Goal: Task Accomplishment & Management: Complete application form

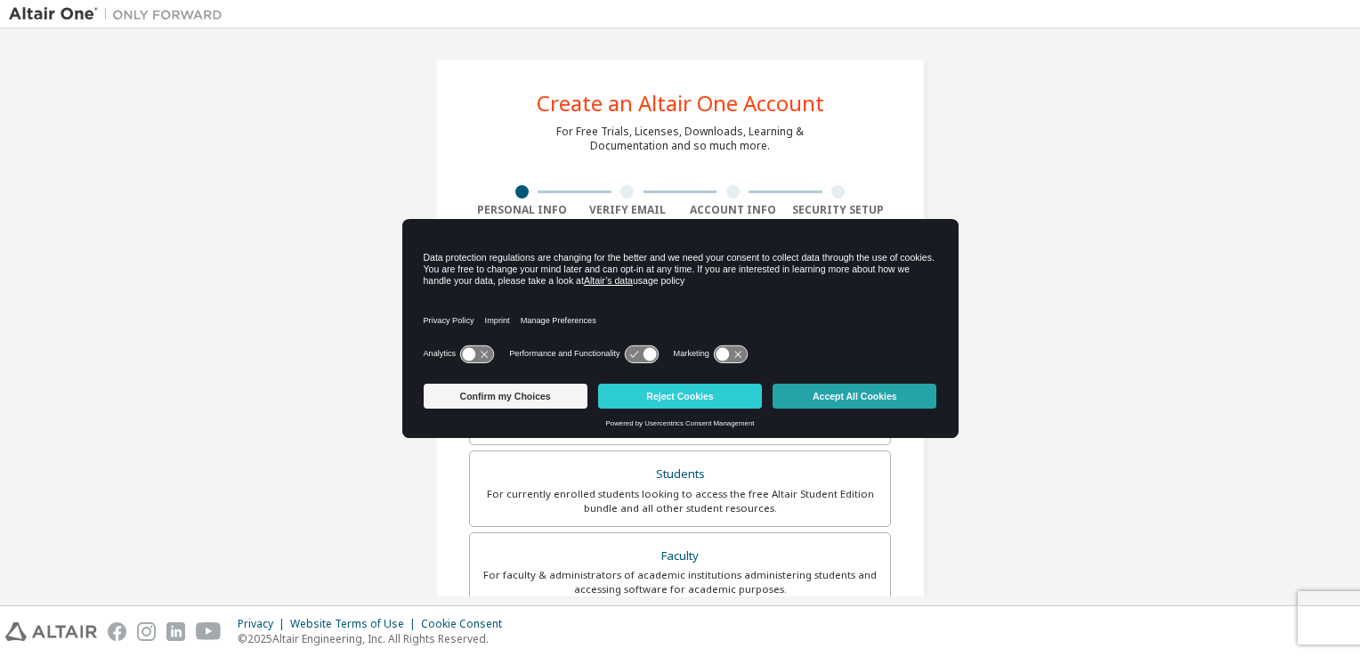
click at [847, 402] on button "Accept All Cookies" at bounding box center [854, 396] width 164 height 25
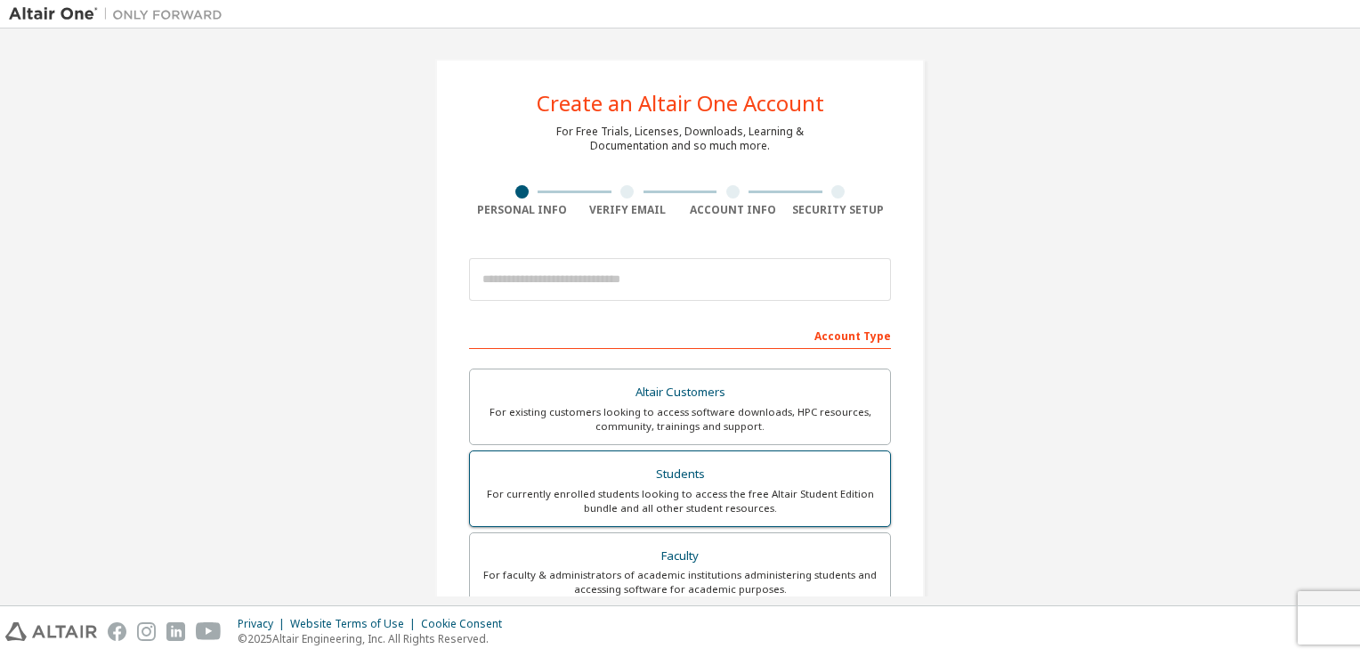
click at [651, 472] on div "Students" at bounding box center [680, 474] width 399 height 25
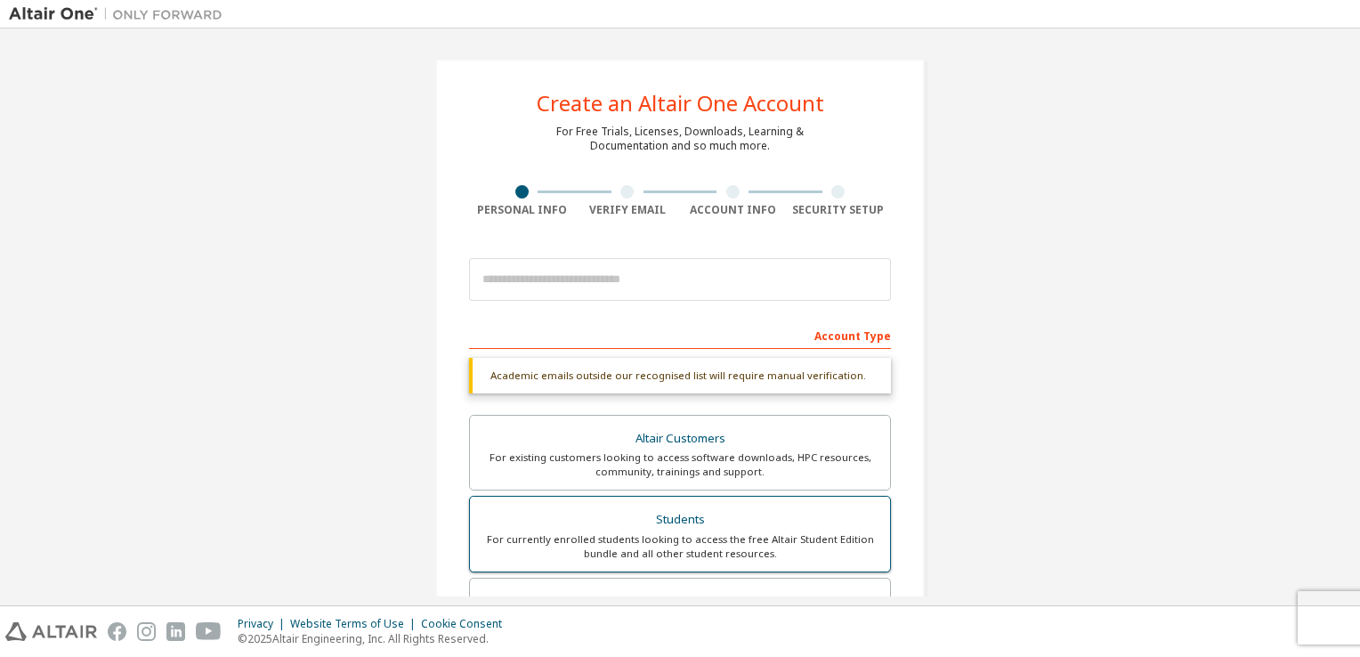
click at [655, 533] on div "For currently enrolled students looking to access the free Altair Student Editi…" at bounding box center [680, 546] width 399 height 28
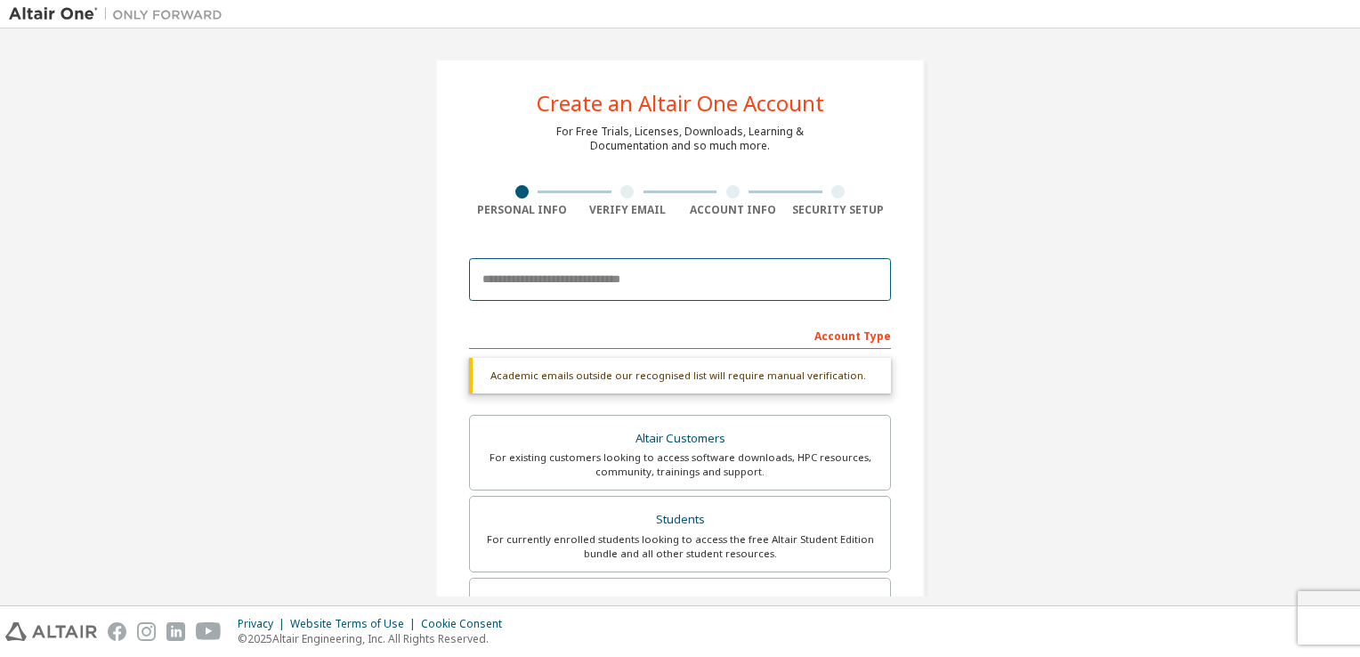
click at [518, 276] on input "email" at bounding box center [680, 279] width 422 height 43
type input "**********"
type input "******"
type input "**********"
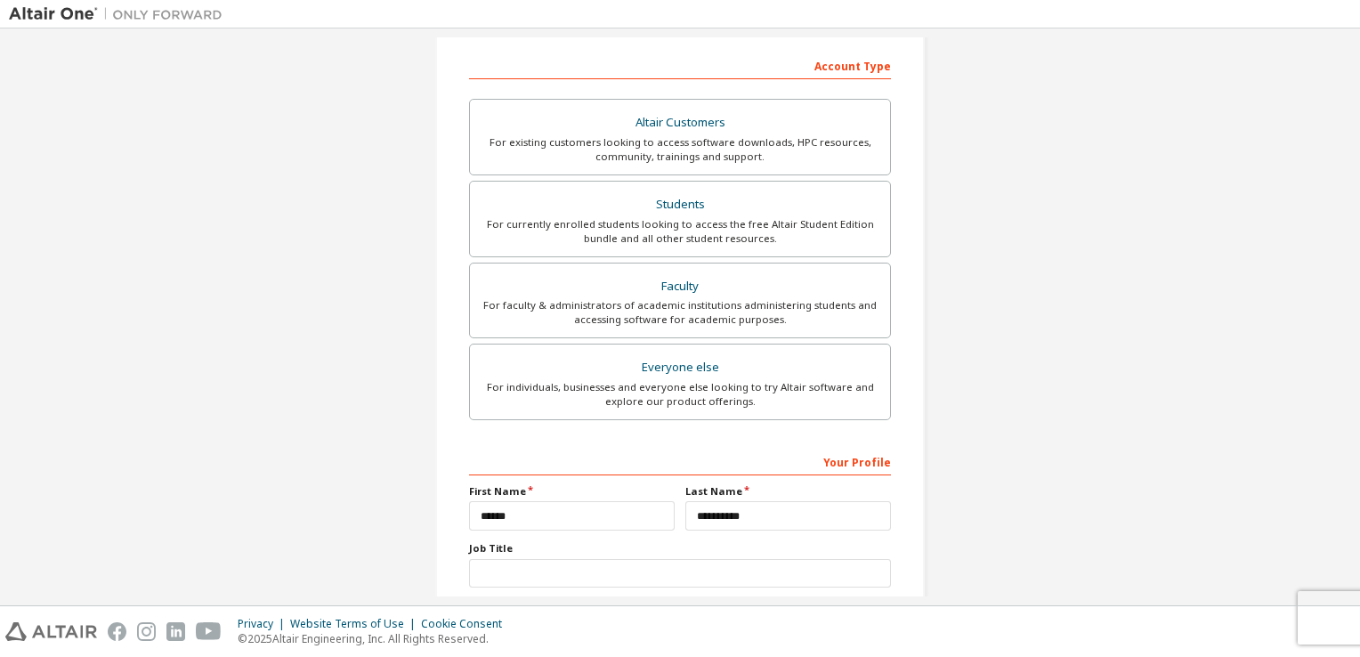
scroll to position [379, 0]
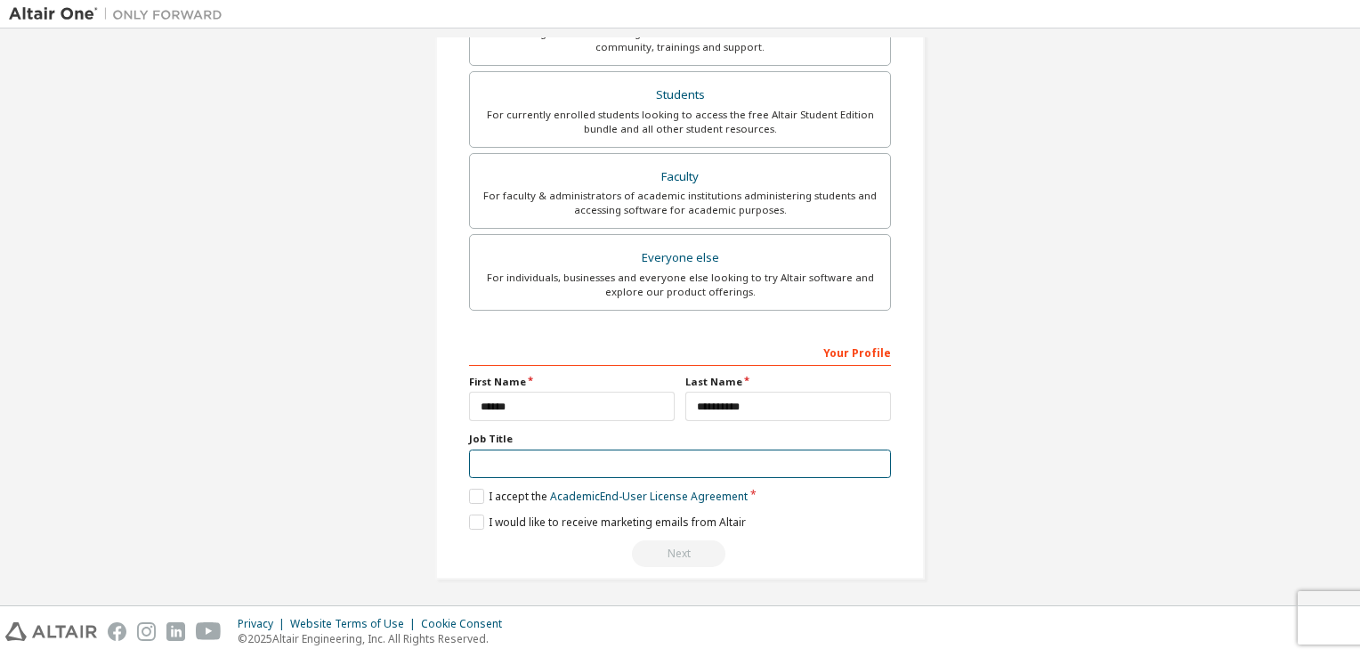
click at [584, 470] on input "text" at bounding box center [680, 463] width 422 height 29
click at [470, 500] on label "I accept the Academic End-User License Agreement" at bounding box center [608, 496] width 279 height 15
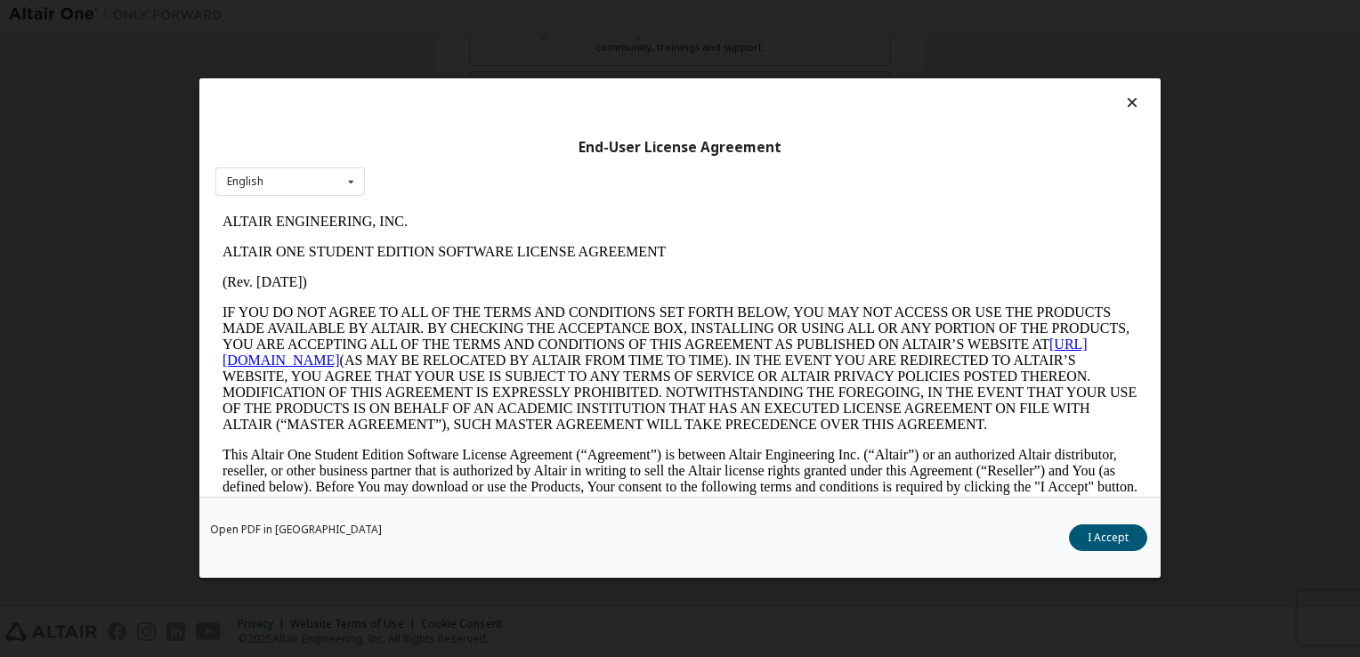
scroll to position [0, 0]
click at [1229, 351] on div "End-User License Agreement English English Open PDF in [GEOGRAPHIC_DATA] I Acce…" at bounding box center [680, 328] width 1360 height 657
click at [1101, 535] on button "I Accept" at bounding box center [1108, 538] width 78 height 27
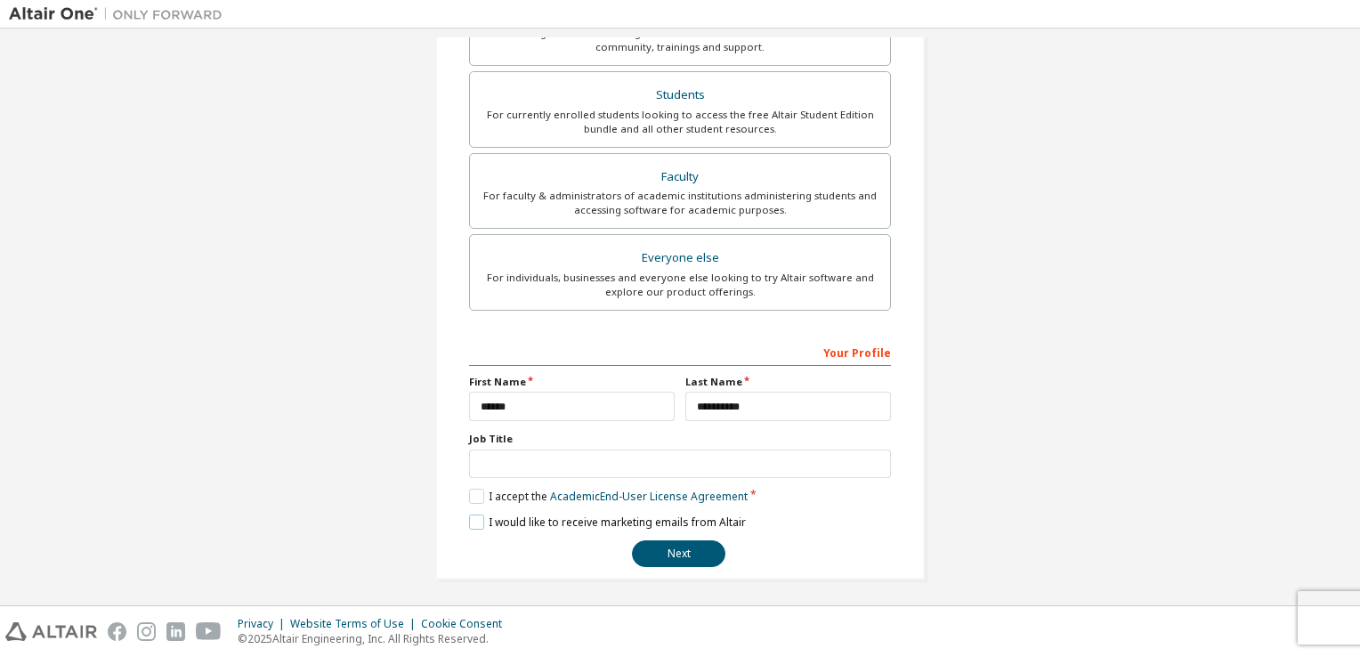
click at [473, 521] on label "I would like to receive marketing emails from Altair" at bounding box center [607, 521] width 277 height 15
click at [692, 552] on button "Next" at bounding box center [678, 553] width 93 height 27
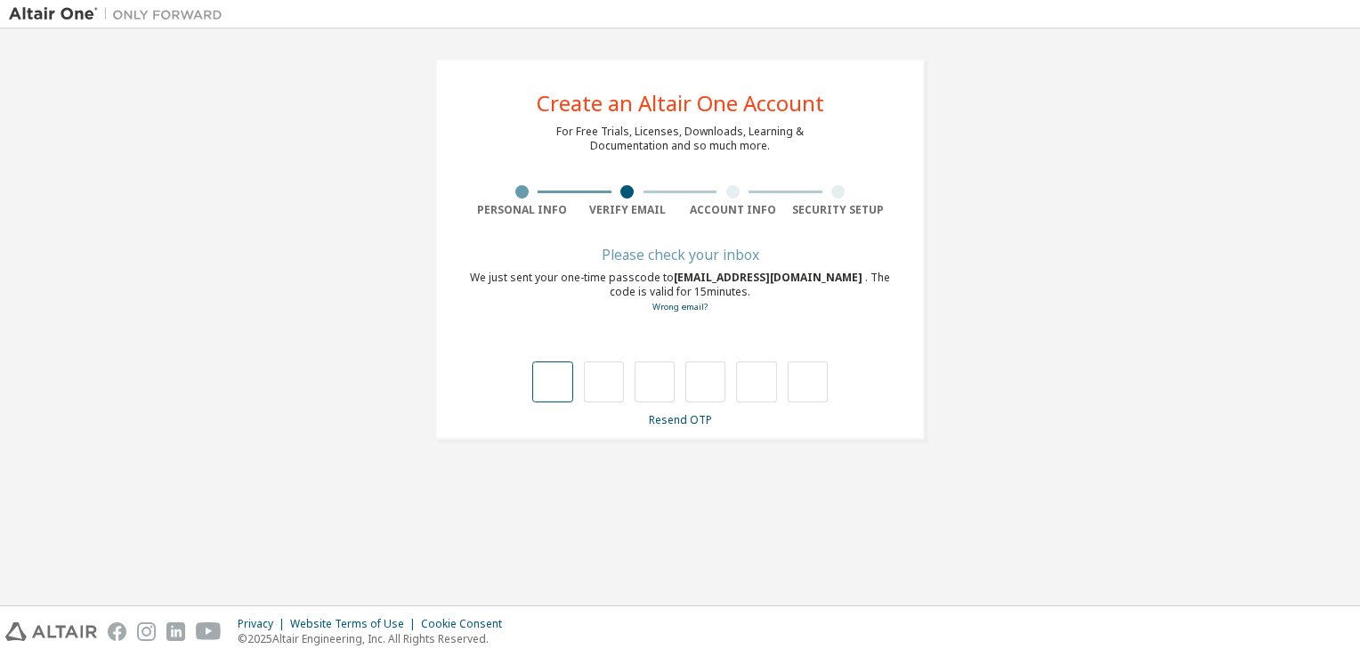
type input "*"
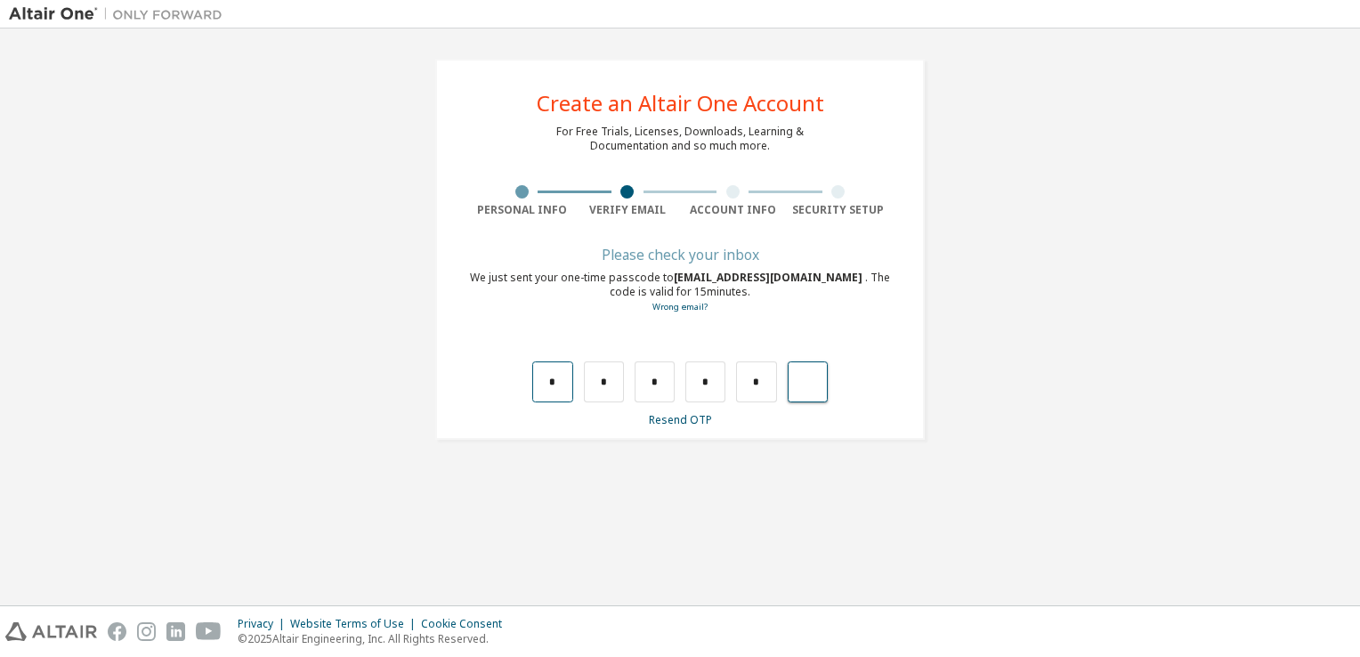
type input "*"
